Goal: Communication & Community: Share content

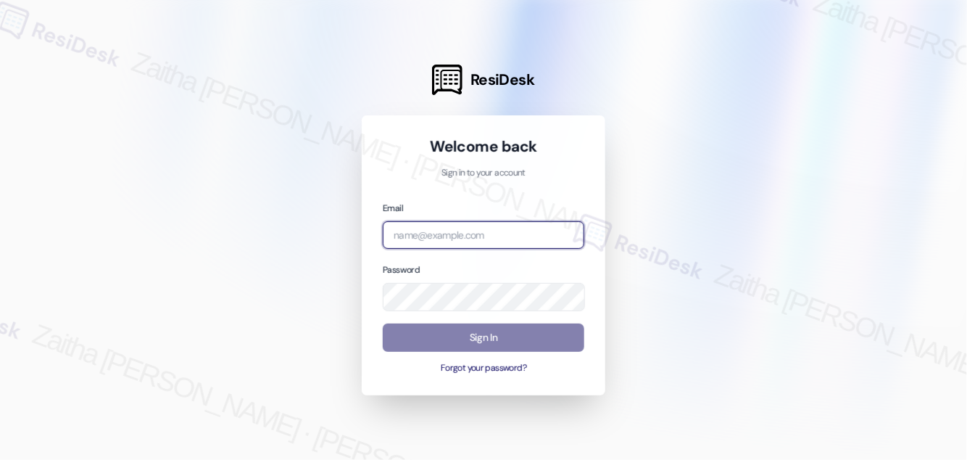
drag, startPoint x: 433, startPoint y: 239, endPoint x: 440, endPoint y: 235, distance: 8.5
click at [436, 238] on input "email" at bounding box center [484, 235] width 202 height 28
type input "automated-surveys-icarus-zaitha.mae.garcia@icarus.com"
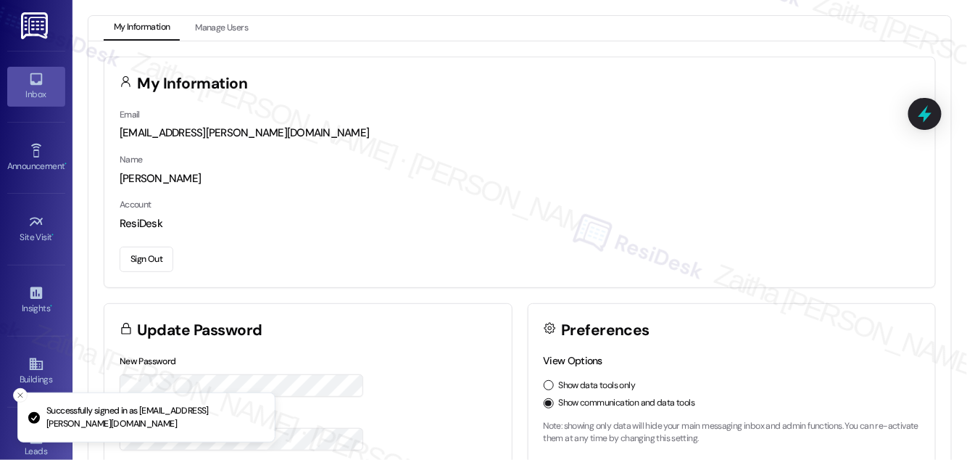
click at [42, 86] on link "Inbox" at bounding box center [36, 86] width 58 height 39
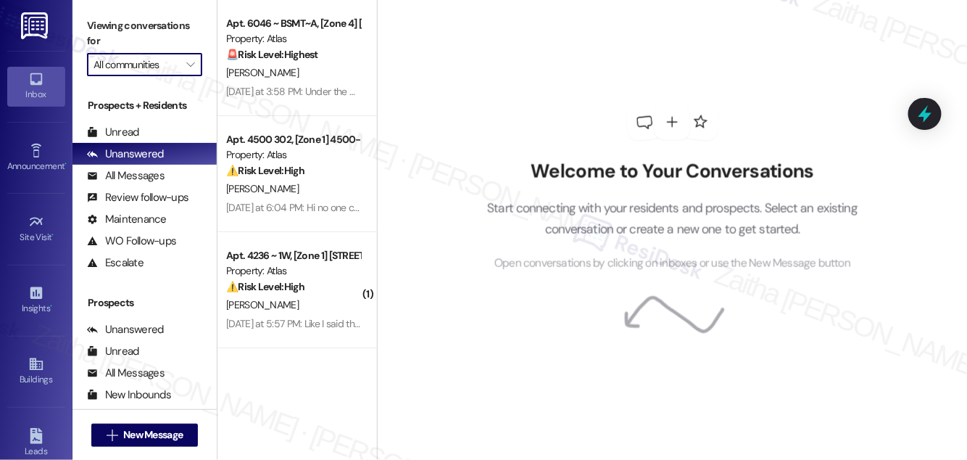
click at [148, 69] on input "All communities" at bounding box center [137, 64] width 86 height 23
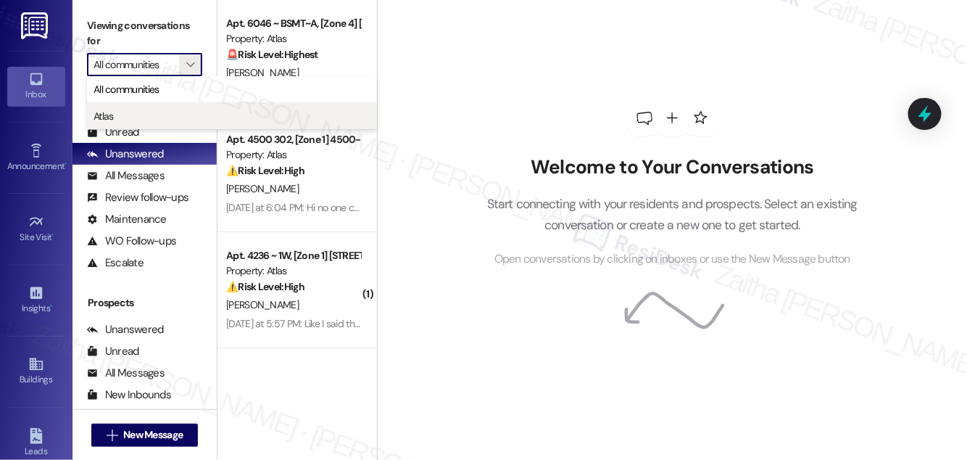
click at [143, 115] on span "Atlas" at bounding box center [232, 116] width 277 height 15
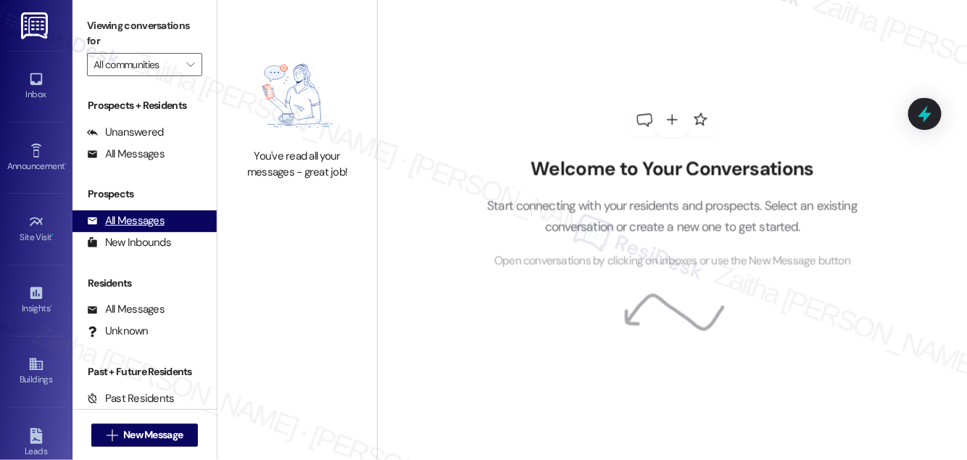
type input "Atlas"
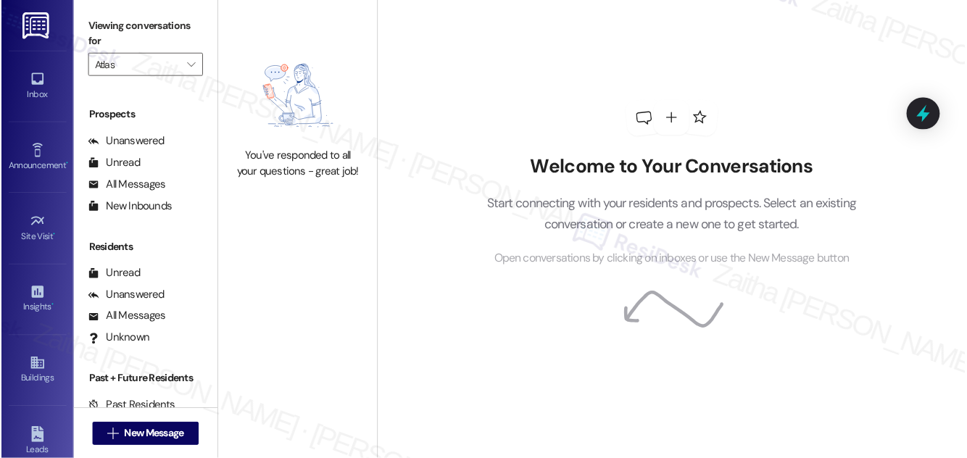
scroll to position [189, 0]
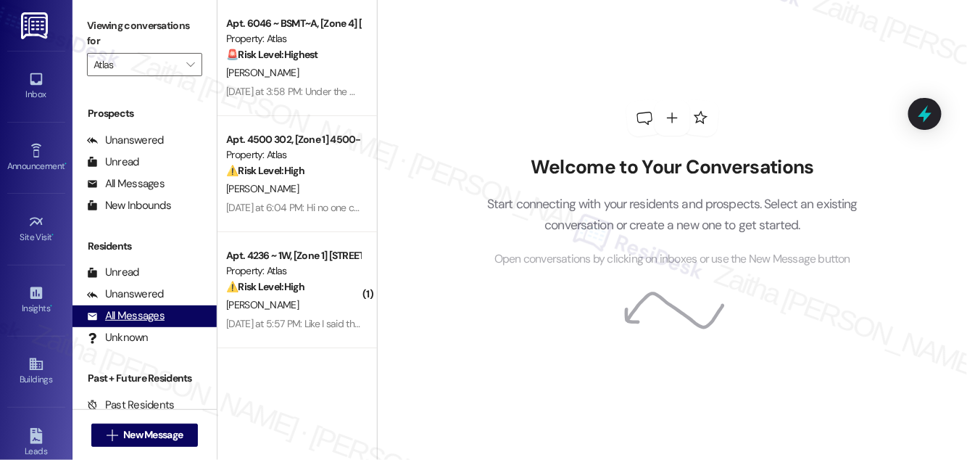
click at [150, 315] on div "All Messages" at bounding box center [126, 315] width 78 height 15
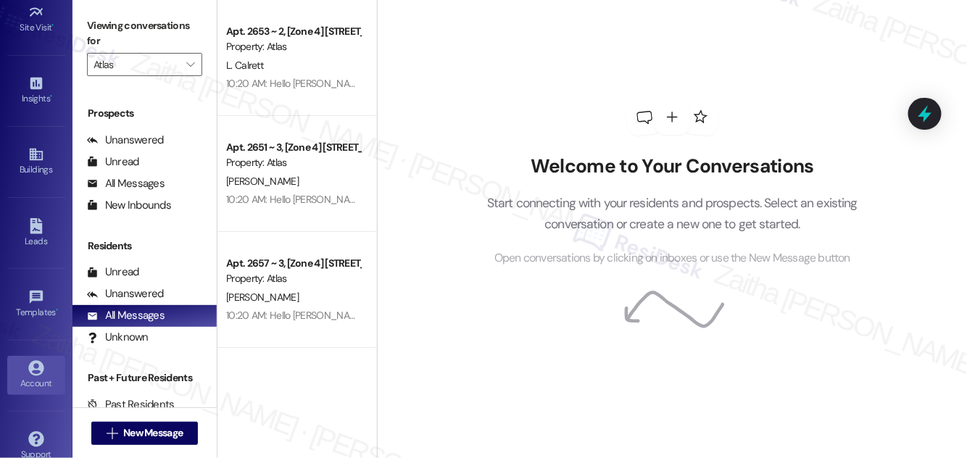
scroll to position [228, 0]
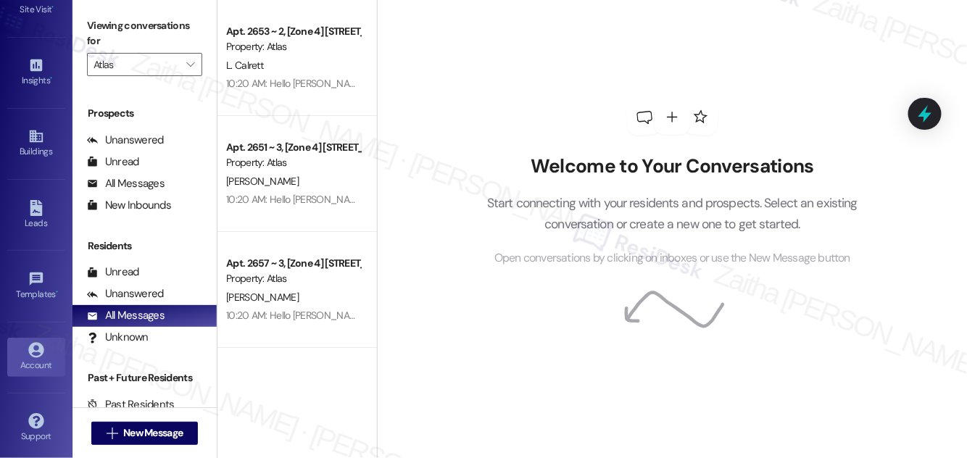
click at [22, 358] on div "Account" at bounding box center [36, 365] width 73 height 15
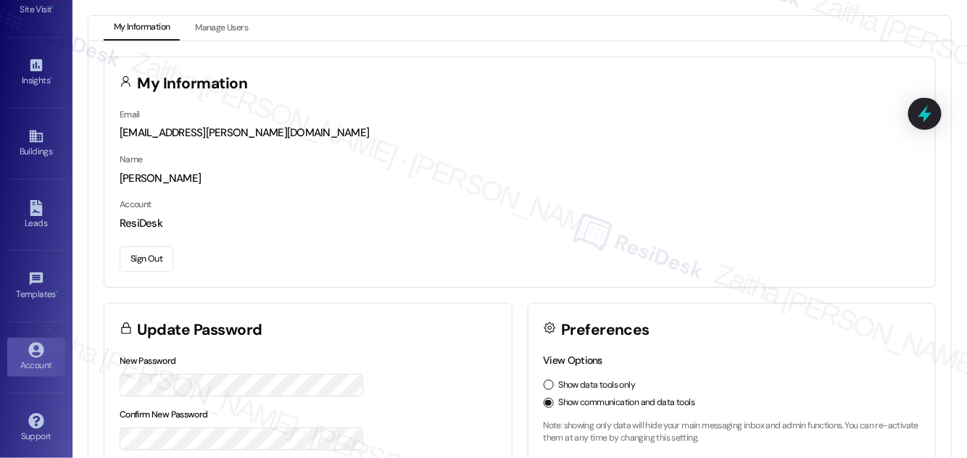
click at [143, 260] on button "Sign Out" at bounding box center [147, 259] width 54 height 25
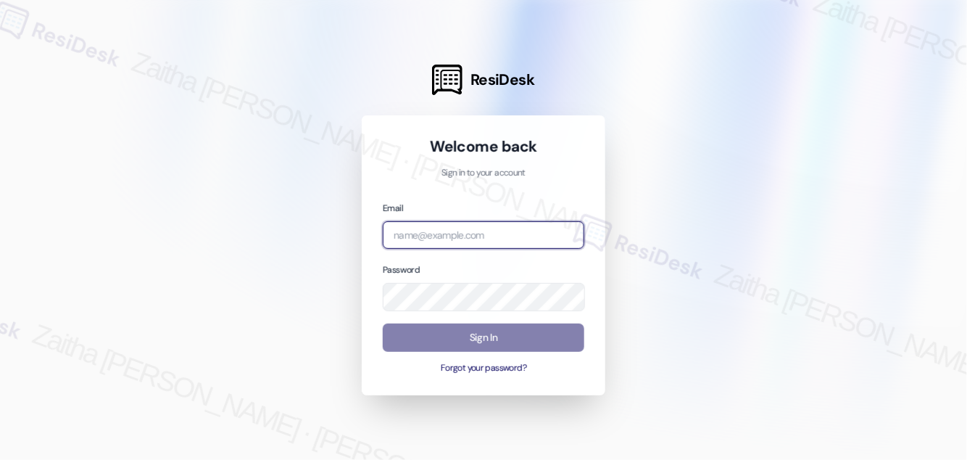
click at [449, 241] on input "email" at bounding box center [484, 235] width 202 height 28
type input "automated-surveys-brickvine-zaitha.mae.garcia@brickvine.com"
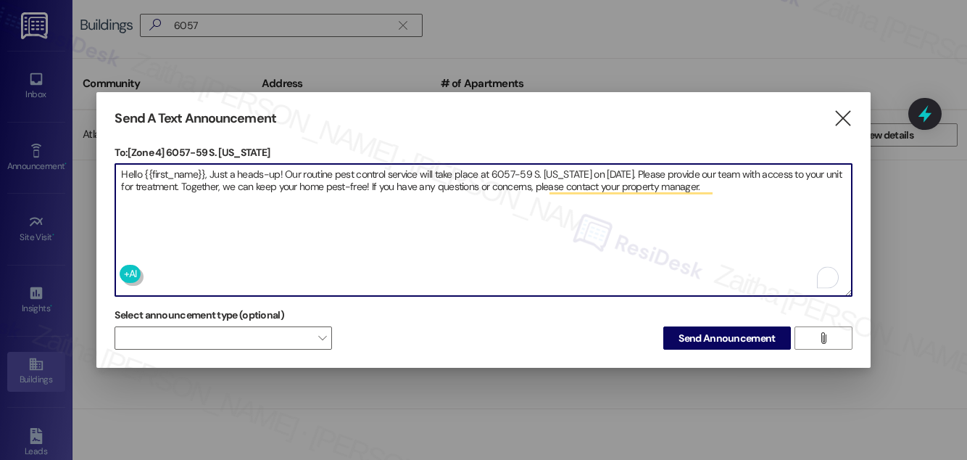
type textarea "Hello {{first_name}}, Just a heads-up! Our routine pest control service will ta…"
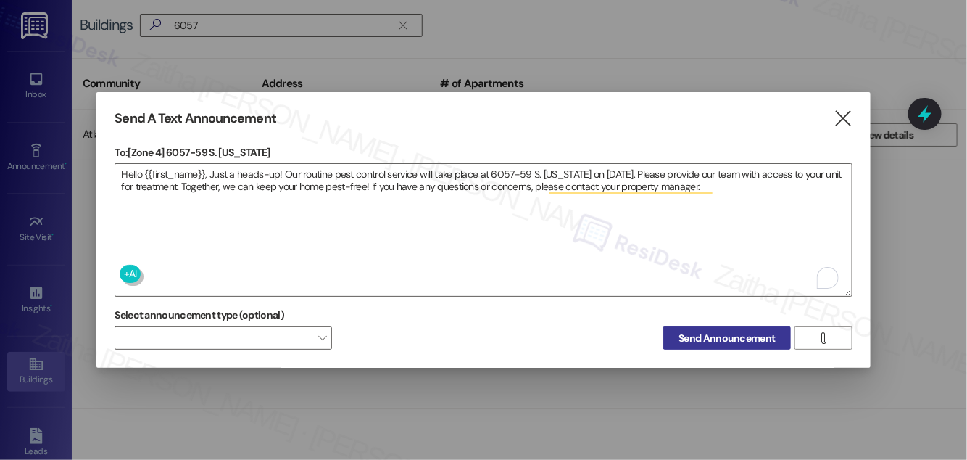
click at [695, 342] on span "Send Announcement" at bounding box center [727, 338] width 96 height 15
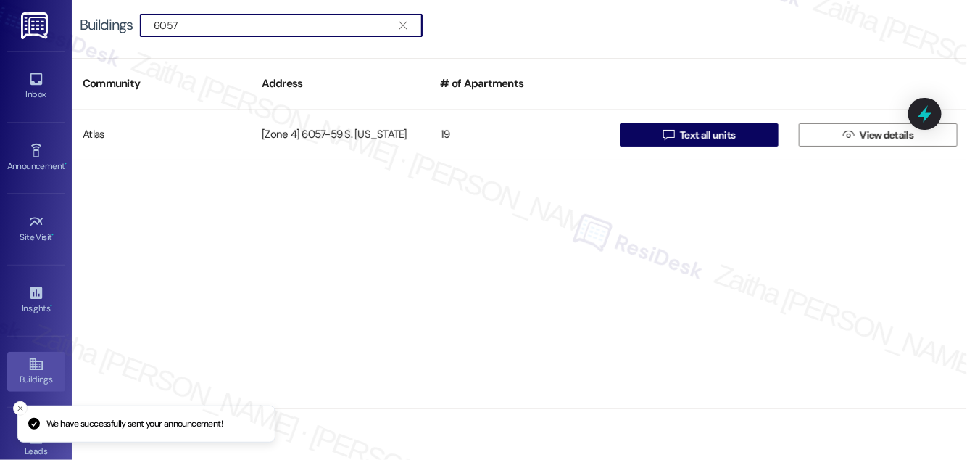
drag, startPoint x: 225, startPoint y: 30, endPoint x: 58, endPoint y: 11, distance: 167.9
click at [58, 11] on div "Inbox Go to Inbox Announcement • Send A Text Announcement Site Visit • Go to Si…" at bounding box center [483, 230] width 967 height 460
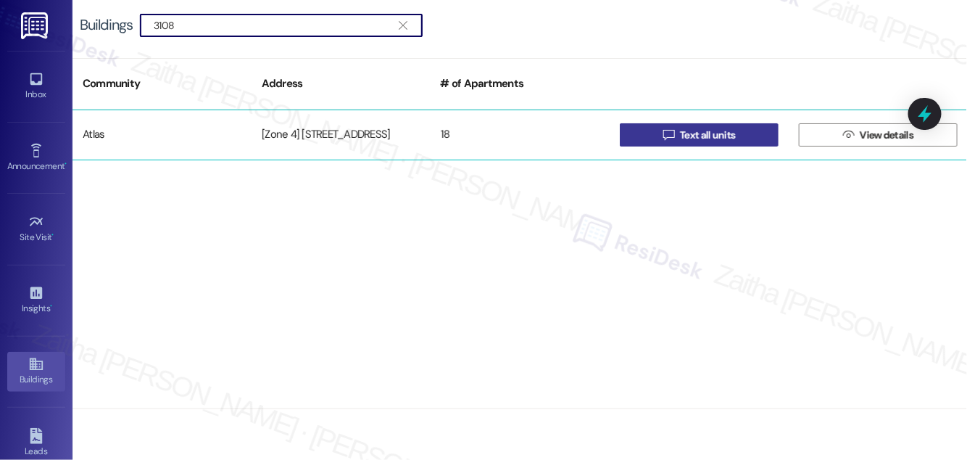
type input "3108"
click at [696, 131] on span "Text all units" at bounding box center [707, 135] width 55 height 15
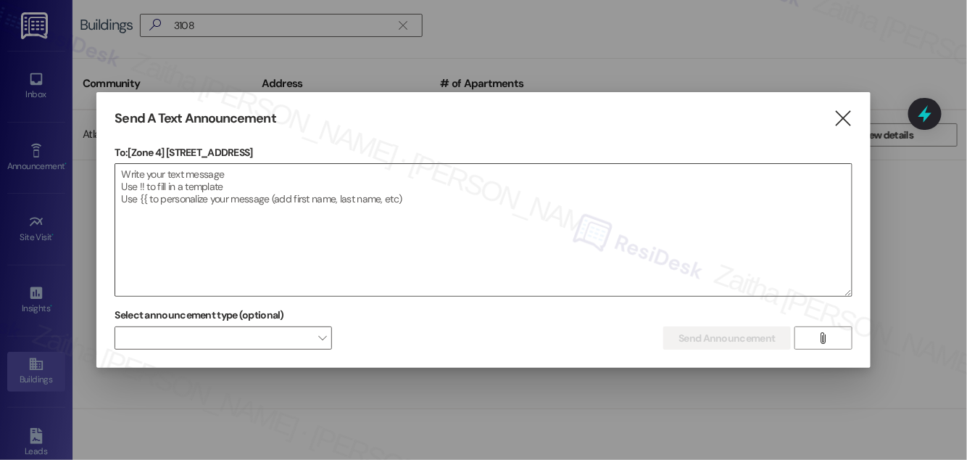
click at [371, 194] on textarea at bounding box center [483, 230] width 736 height 132
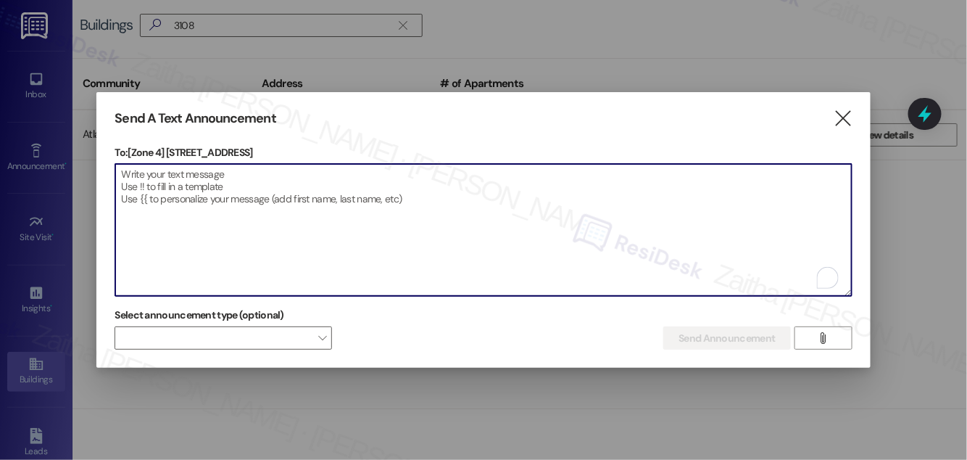
paste textarea "Hello {{first_name}}, Just a heads-up! Our routine pest control service will ta…"
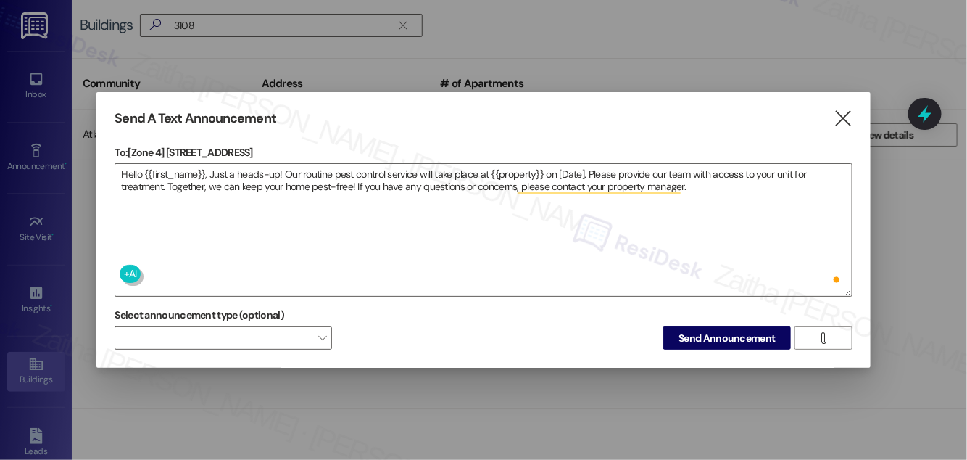
drag, startPoint x: 166, startPoint y: 143, endPoint x: 255, endPoint y: 144, distance: 89.2
click at [255, 145] on p "To: [Zone 4] 3108-10 W 63rd St" at bounding box center [484, 152] width 738 height 15
copy p "3108-10 W 63rd St"
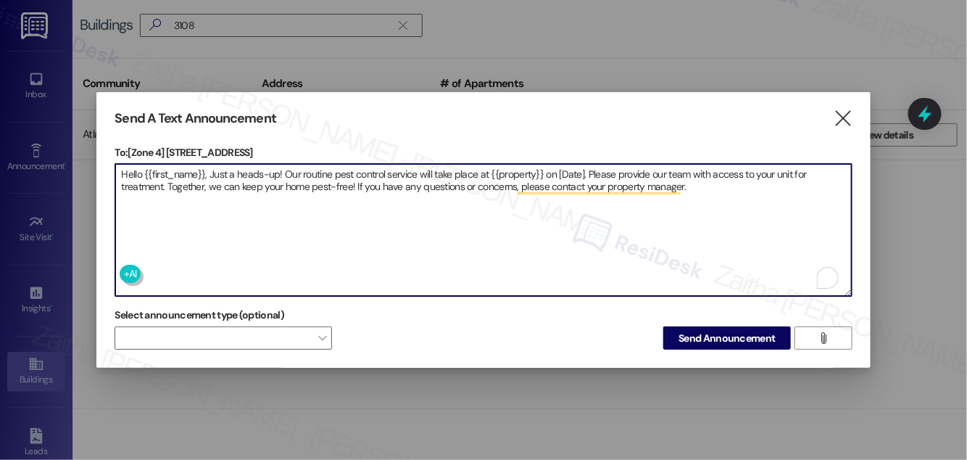
click at [513, 170] on textarea "Hello {{first_name}}, Just a heads-up! Our routine pest control service will ta…" at bounding box center [483, 230] width 736 height 132
paste textarea "3108-10 W 63rd St"
click at [599, 164] on textarea "Hello {{first_name}}, Just a heads-up! Our routine pest control service will ta…" at bounding box center [483, 230] width 736 height 132
click at [601, 164] on textarea "Hello {{first_name}}, Just a heads-up! Our routine pest control service will ta…" at bounding box center [483, 230] width 736 height 132
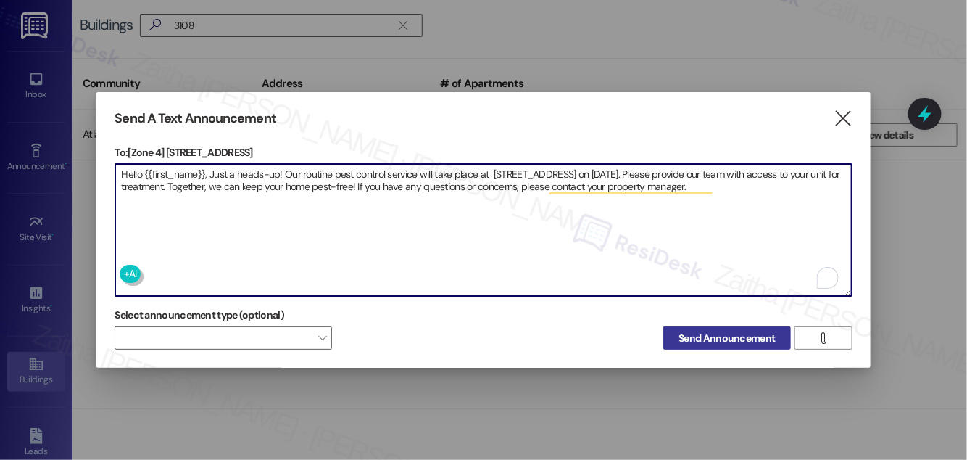
type textarea "Hello {{first_name}}, Just a heads-up! Our routine pest control service will ta…"
click at [718, 335] on span "Send Announcement" at bounding box center [727, 338] width 96 height 15
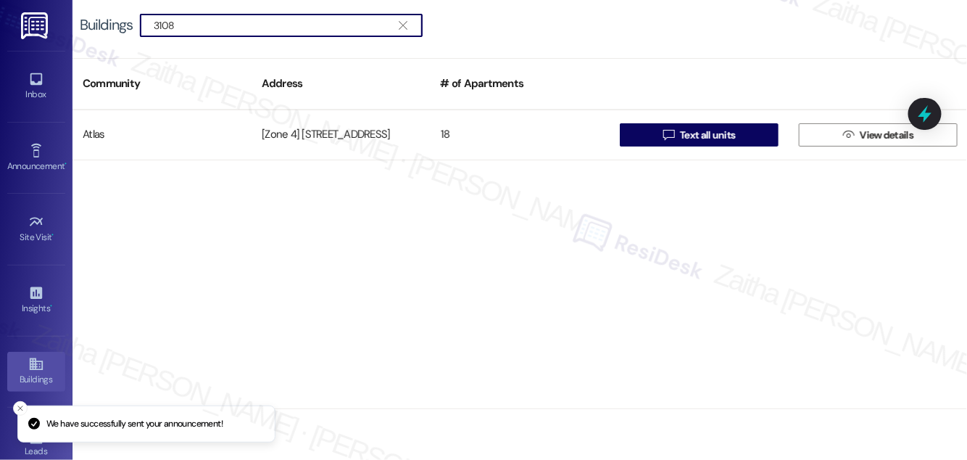
drag, startPoint x: 232, startPoint y: 25, endPoint x: 83, endPoint y: 23, distance: 149.4
click at [81, 23] on div "Buildings  3108 " at bounding box center [259, 25] width 358 height 23
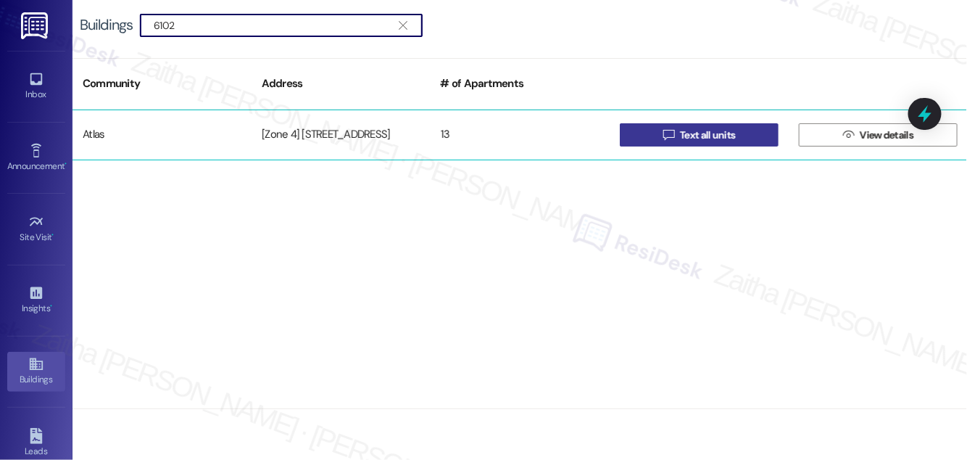
type input "6102"
click at [709, 131] on span "Text all units" at bounding box center [707, 135] width 55 height 15
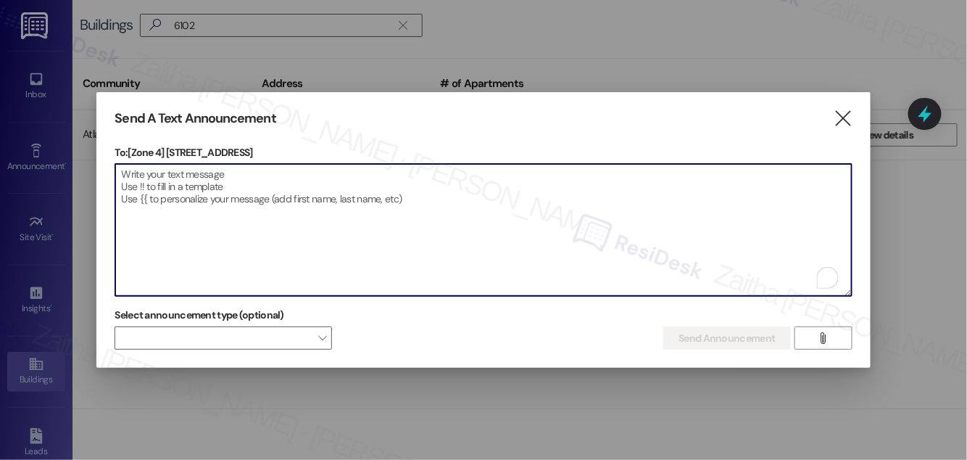
click at [224, 177] on textarea "To enrich screen reader interactions, please activate Accessibility in Grammarl…" at bounding box center [483, 230] width 736 height 132
paste textarea "Hello {{first_name}}, Just a heads-up! Our routine pest control service will ta…"
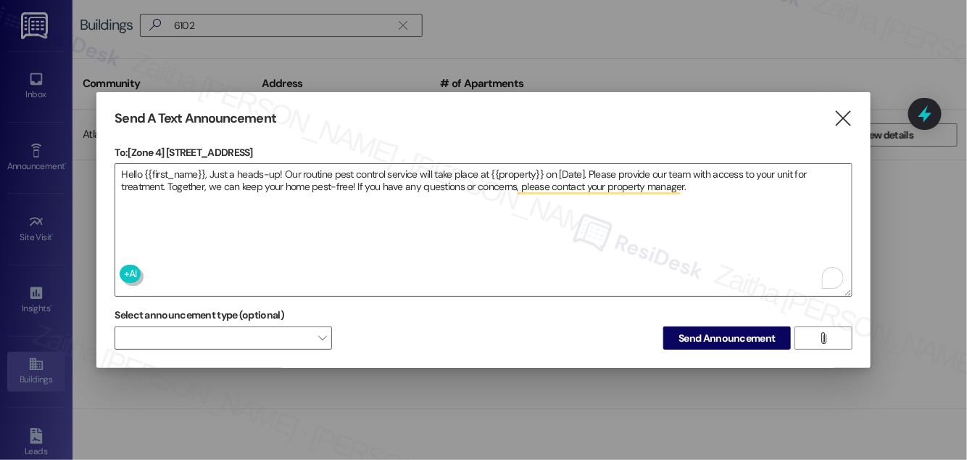
drag, startPoint x: 168, startPoint y: 142, endPoint x: 292, endPoint y: 143, distance: 124.0
click at [292, 145] on p "To: [Zone 4] 6102-04 S Sacramento Ave" at bounding box center [484, 152] width 738 height 15
copy p "6102-04 S Sacramento Ave"
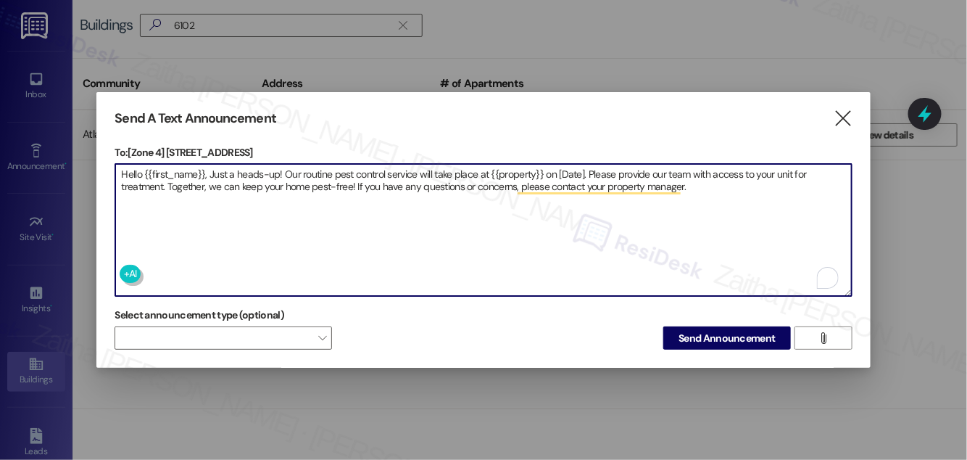
click at [522, 170] on textarea "Hello {{first_name}}, Just a heads-up! Our routine pest control service will ta…" at bounding box center [483, 230] width 736 height 132
paste textarea "6102-04 S Sacramento Ave"
click at [637, 165] on textarea "Hello {{first_name}}, Just a heads-up! Our routine pest control service will ta…" at bounding box center [483, 230] width 736 height 132
click at [636, 166] on textarea "Hello {{first_name}}, Just a heads-up! Our routine pest control service will ta…" at bounding box center [483, 230] width 736 height 132
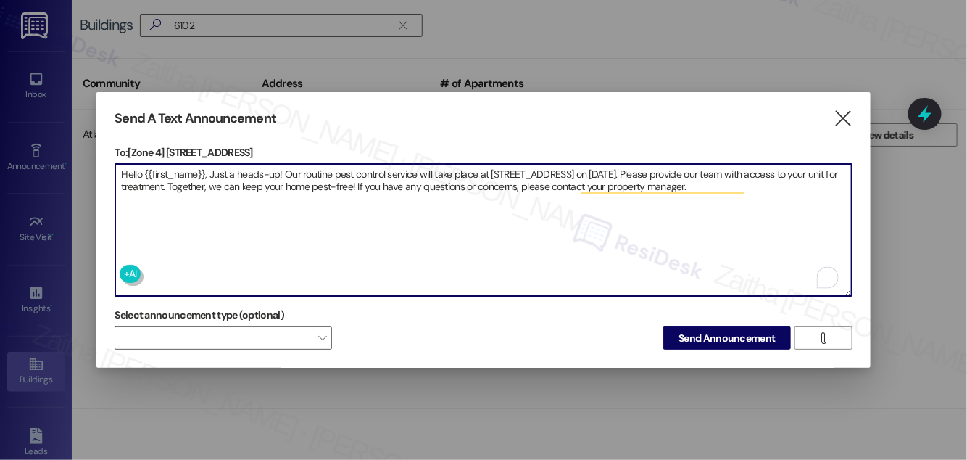
type textarea "Hello {{first_name}}, Just a heads-up! Our routine pest control service will ta…"
click at [706, 335] on span "Send Announcement" at bounding box center [727, 338] width 96 height 15
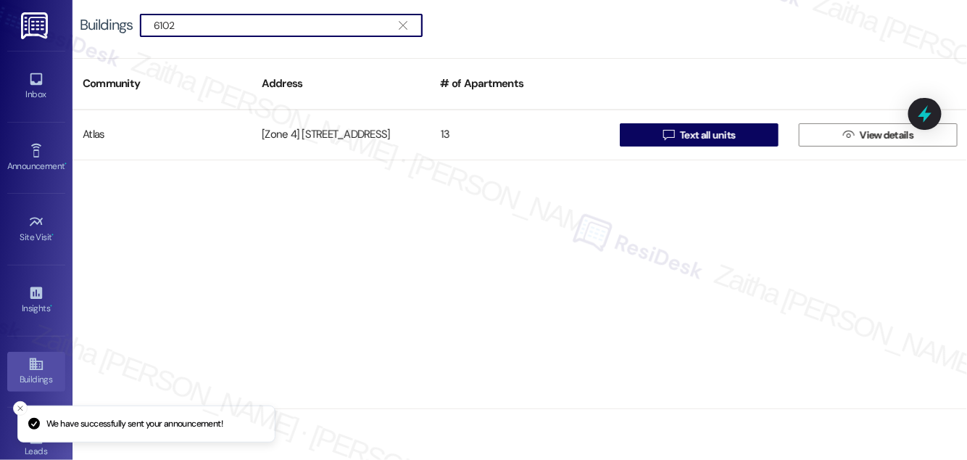
drag, startPoint x: 211, startPoint y: 19, endPoint x: 79, endPoint y: 19, distance: 132.0
click at [80, 19] on div "Buildings  6102 " at bounding box center [259, 25] width 358 height 23
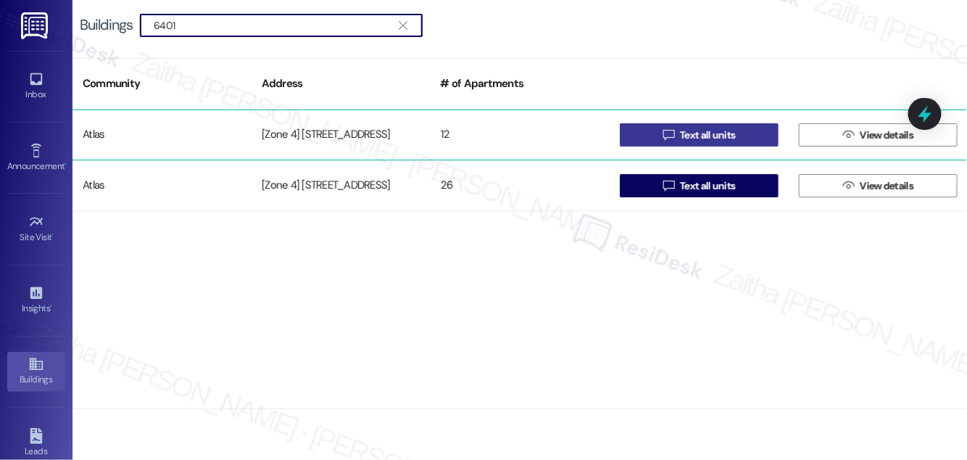
type input "6401"
click at [694, 136] on span "Text all units" at bounding box center [707, 135] width 55 height 15
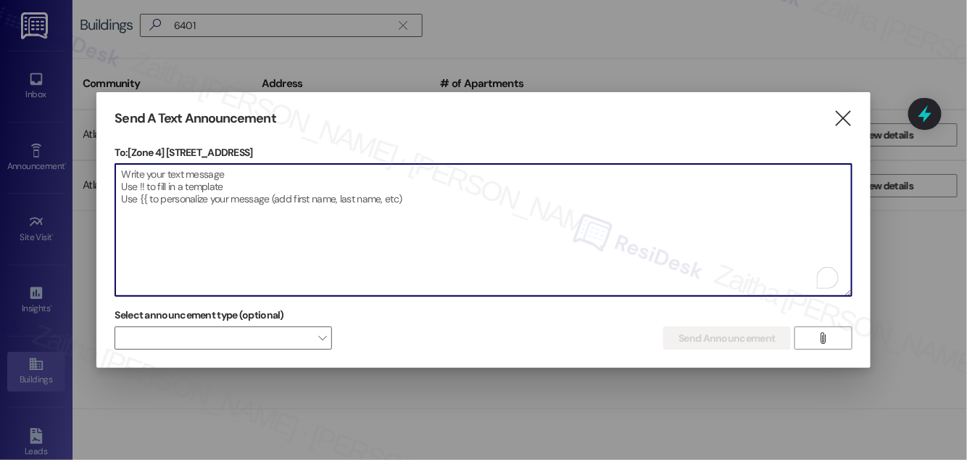
click at [332, 172] on textarea "To enrich screen reader interactions, please activate Accessibility in Grammarl…" at bounding box center [483, 230] width 736 height 132
paste textarea "Hello {{first_name}}, Just a heads-up! Our routine pest control service will ta…"
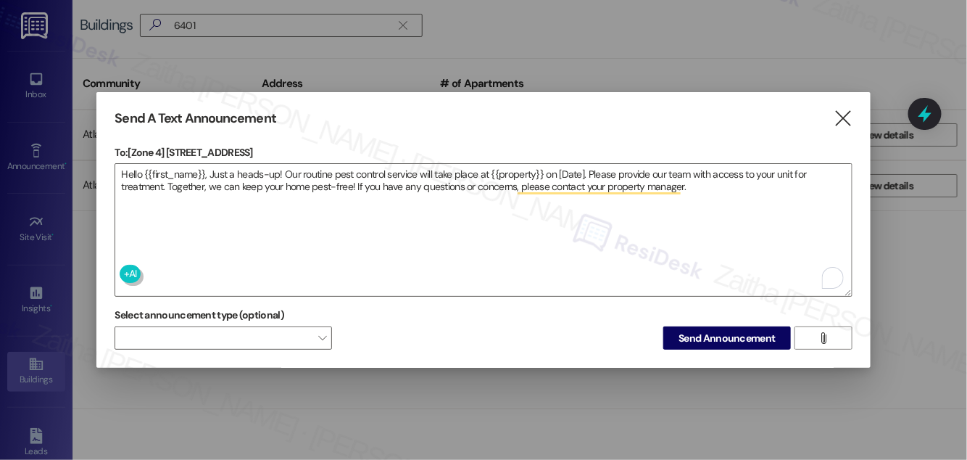
drag, startPoint x: 166, startPoint y: 142, endPoint x: 274, endPoint y: 147, distance: 108.2
click at [274, 147] on p "To: [Zone 4] 6401 S Washtenaw Ave" at bounding box center [484, 152] width 738 height 15
copy p "6401 S Washtenaw Ave"
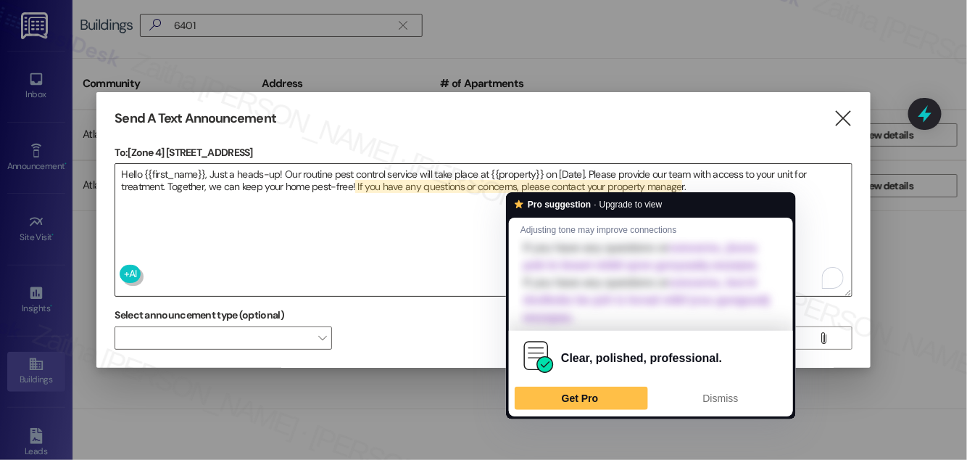
click at [518, 173] on textarea "Hello {{first_name}}, Just a heads-up! Our routine pest control service will ta…" at bounding box center [483, 230] width 736 height 132
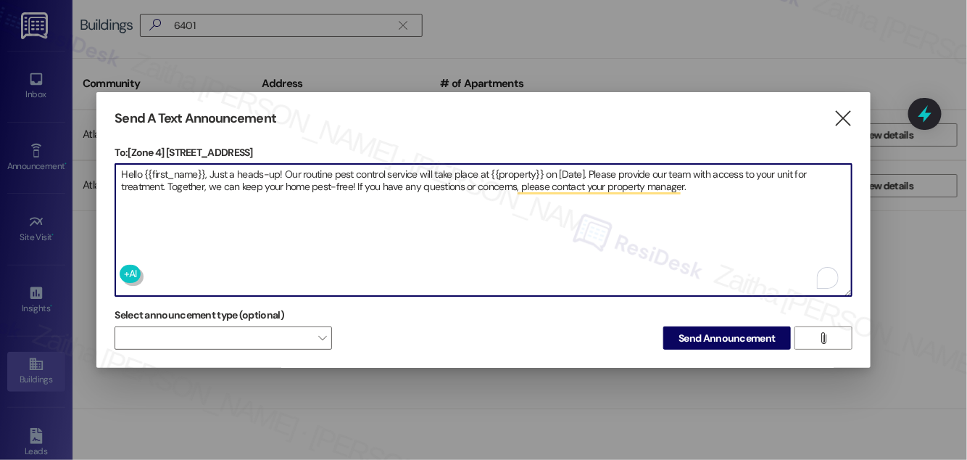
click at [518, 173] on textarea "Hello {{first_name}}, Just a heads-up! Our routine pest control service will ta…" at bounding box center [483, 230] width 736 height 132
paste textarea "6401 S Washtenaw Ave"
click at [624, 164] on textarea "Hello {{first_name}}, Just a heads-up! Our routine pest control service will ta…" at bounding box center [483, 230] width 736 height 132
type textarea "Hello {{first_name}}, Just a heads-up! Our routine pest control service will ta…"
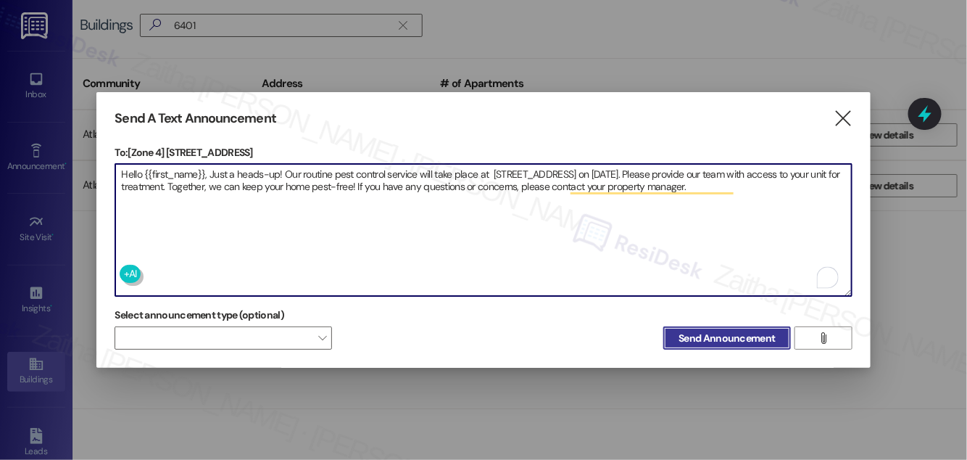
click at [737, 336] on span "Send Announcement" at bounding box center [727, 338] width 96 height 15
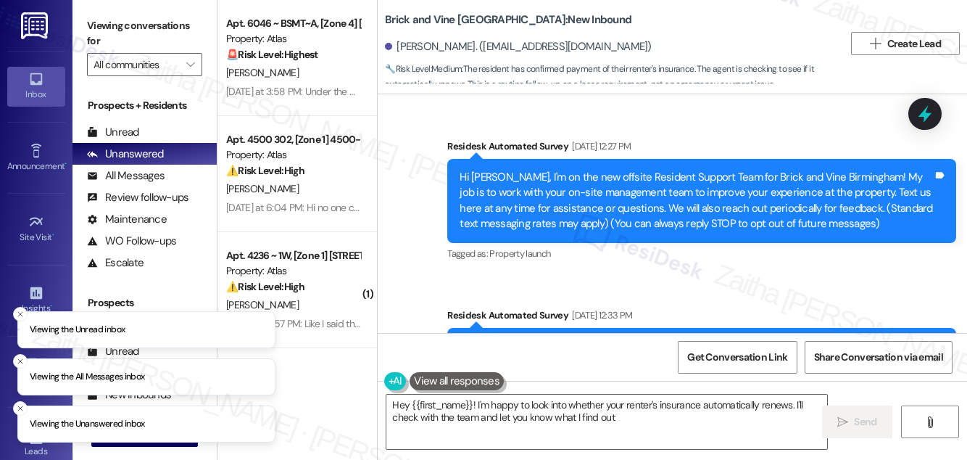
type textarea "Hey {{first_name}}! I'm happy to look into whether your renter's insurance auto…"
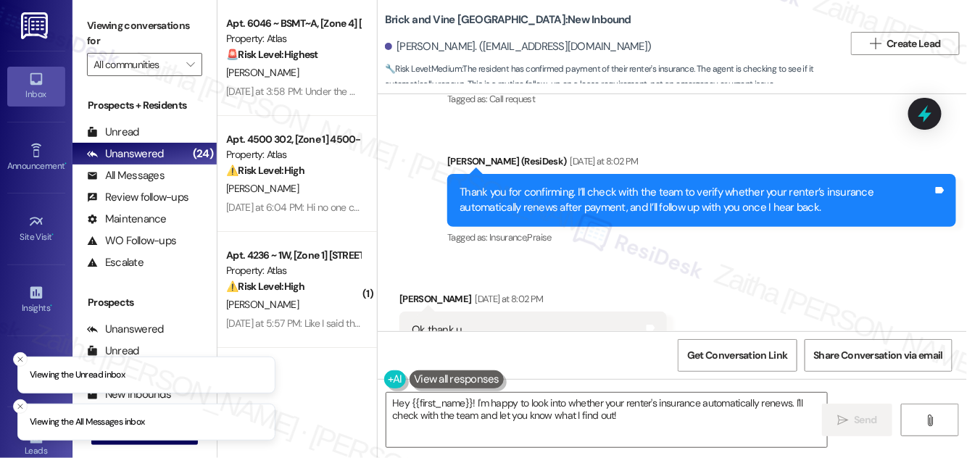
scroll to position [1168, 0]
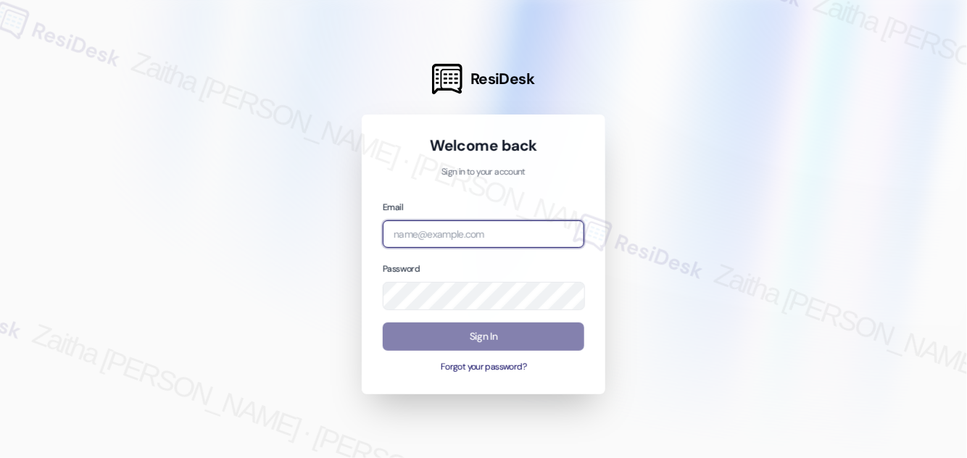
click at [495, 237] on input "email" at bounding box center [484, 234] width 202 height 28
type input "[EMAIL_ADDRESS][PERSON_NAME][DOMAIN_NAME]"
